Goal: Find specific page/section

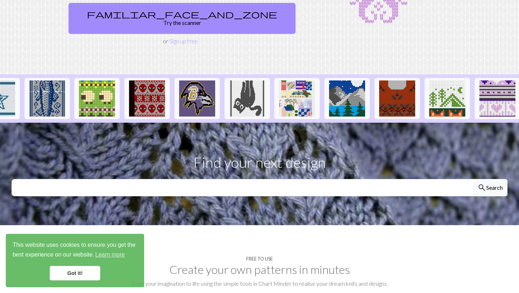
scroll to position [0, 629]
click at [290, 81] on img at bounding box center [297, 98] width 36 height 36
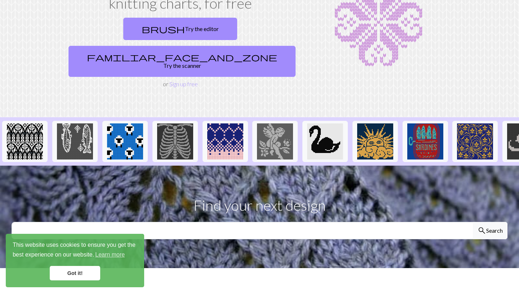
scroll to position [76, 0]
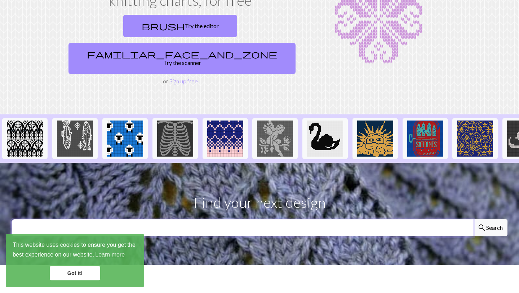
click at [196, 219] on input "text" at bounding box center [243, 227] width 462 height 17
type input "baby sweater"
click at [473, 219] on button "search Search" at bounding box center [490, 227] width 35 height 17
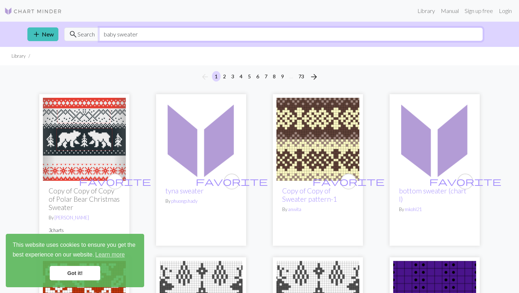
click at [145, 38] on input "baby sweater" at bounding box center [291, 34] width 384 height 14
type input "b"
type input "cow"
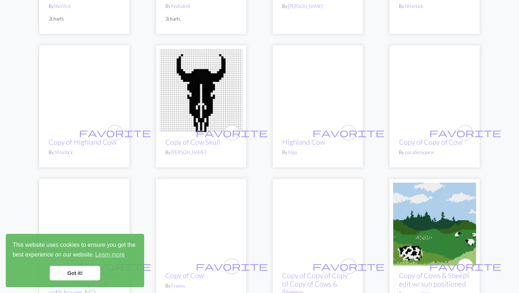
scroll to position [680, 0]
